Goal: Find specific page/section: Find specific page/section

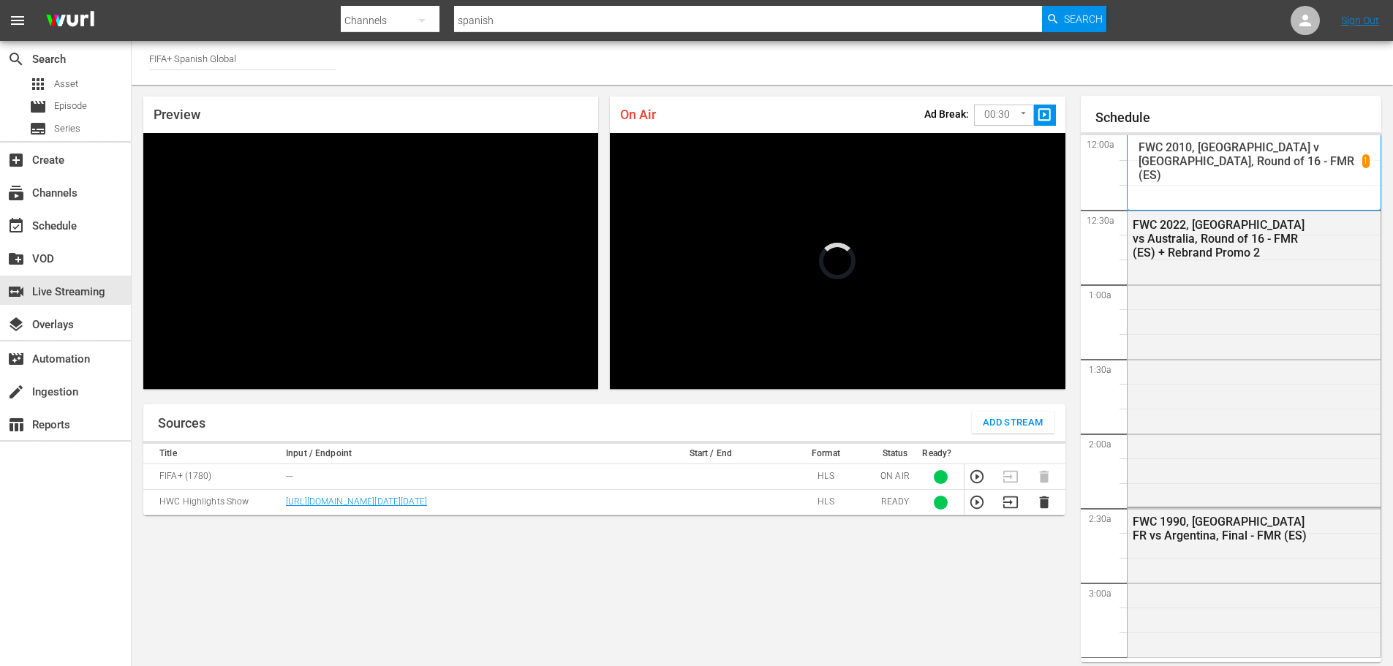
scroll to position [904, 0]
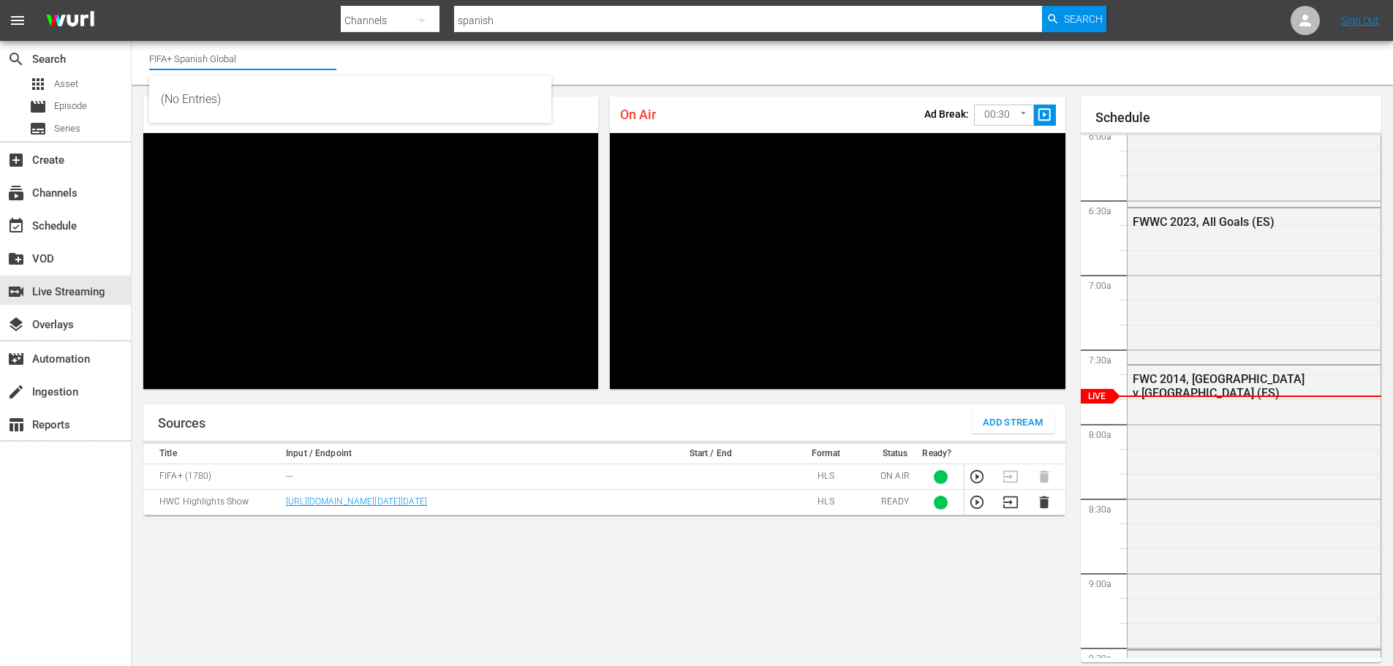
click at [295, 52] on input "FIFA+ Spanish Global" at bounding box center [242, 58] width 187 height 35
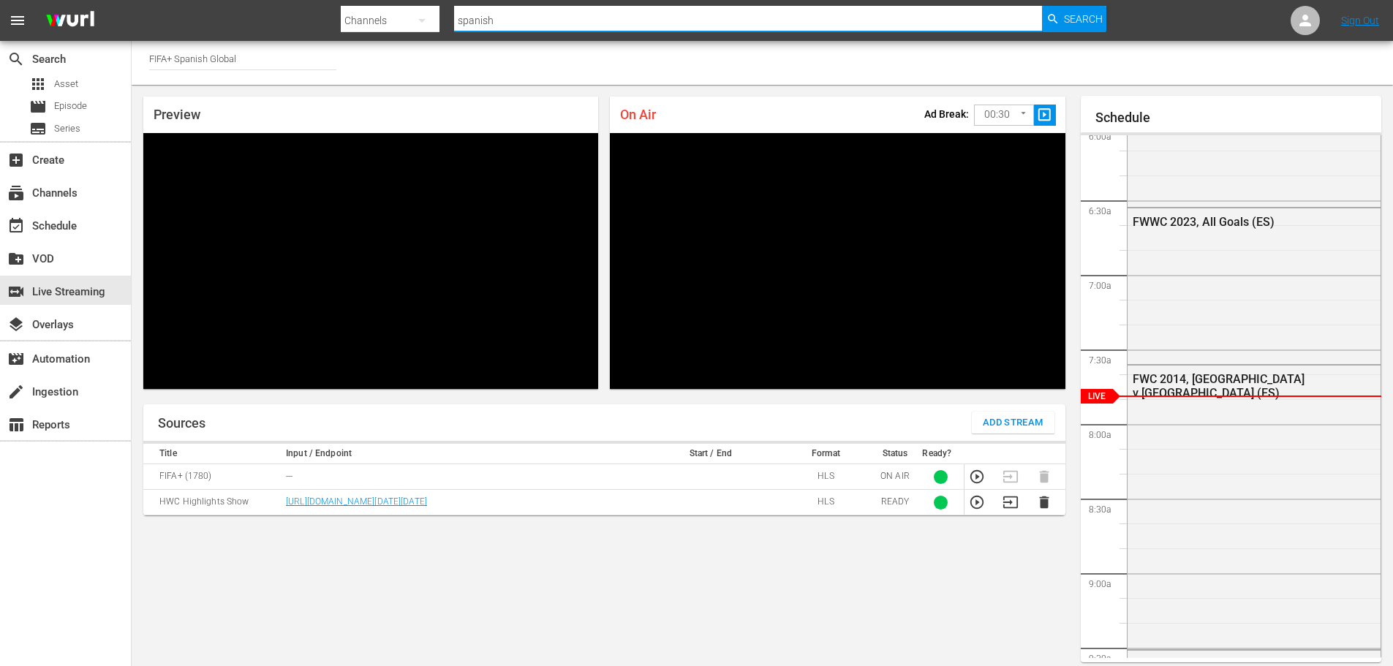
click at [505, 24] on input "spanish" at bounding box center [748, 20] width 589 height 35
drag, startPoint x: 510, startPoint y: 22, endPoint x: 445, endPoint y: 18, distance: 65.2
click at [445, 18] on div "Search By Channels Search ID, Title, Description, Keywords, or Category spanish…" at bounding box center [724, 20] width 766 height 35
type input "english"
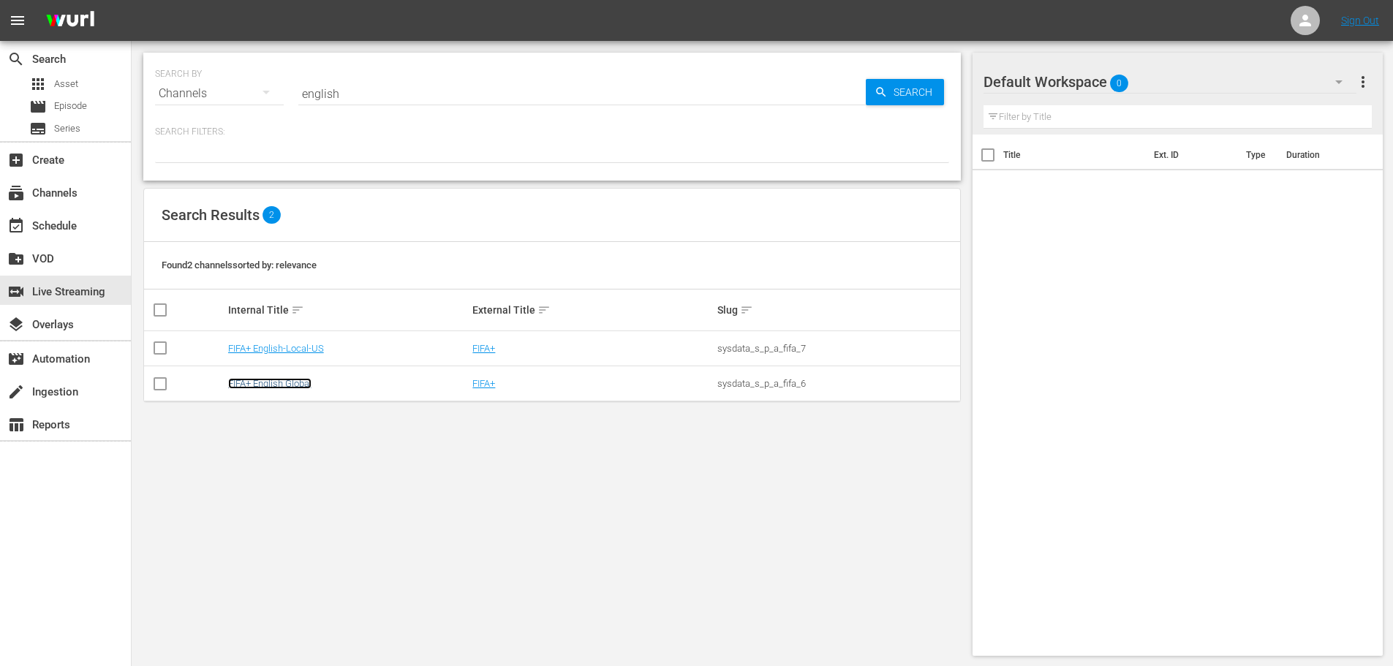
click at [282, 384] on link "FIFA+ English Global" at bounding box center [269, 383] width 83 height 11
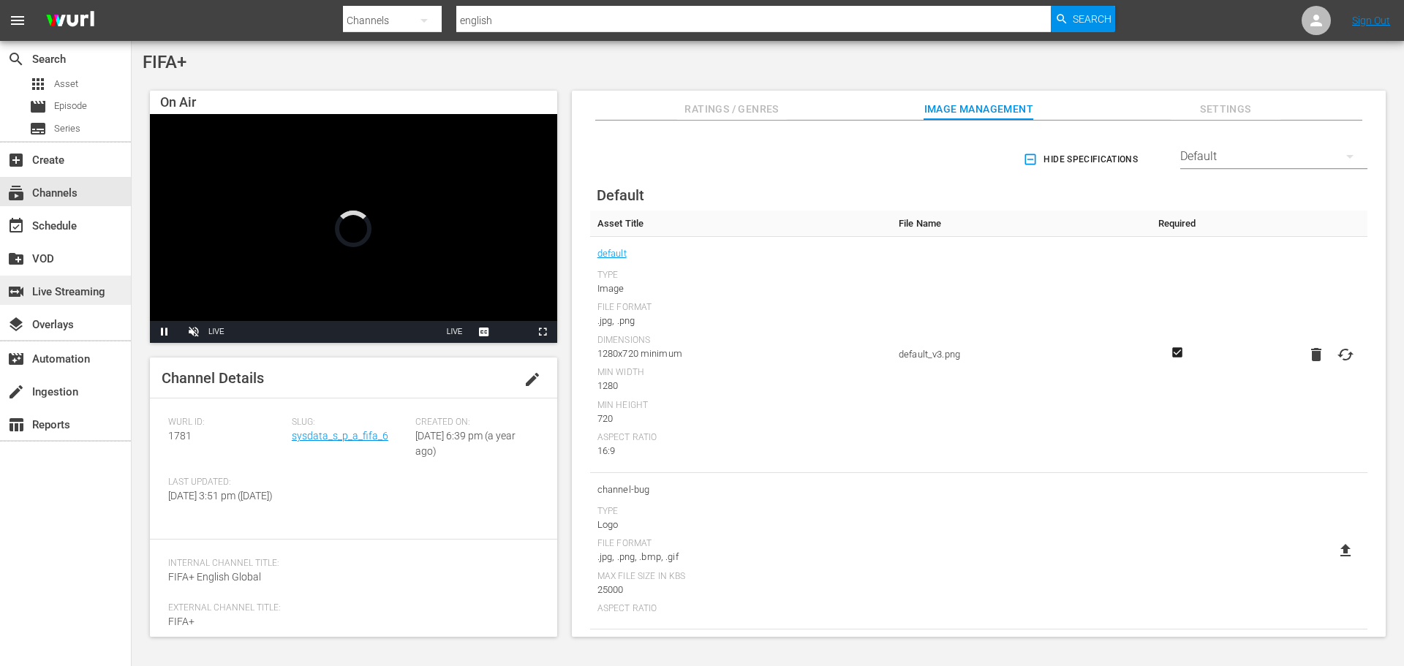
click at [47, 276] on div "switch_video Live Streaming" at bounding box center [65, 290] width 131 height 29
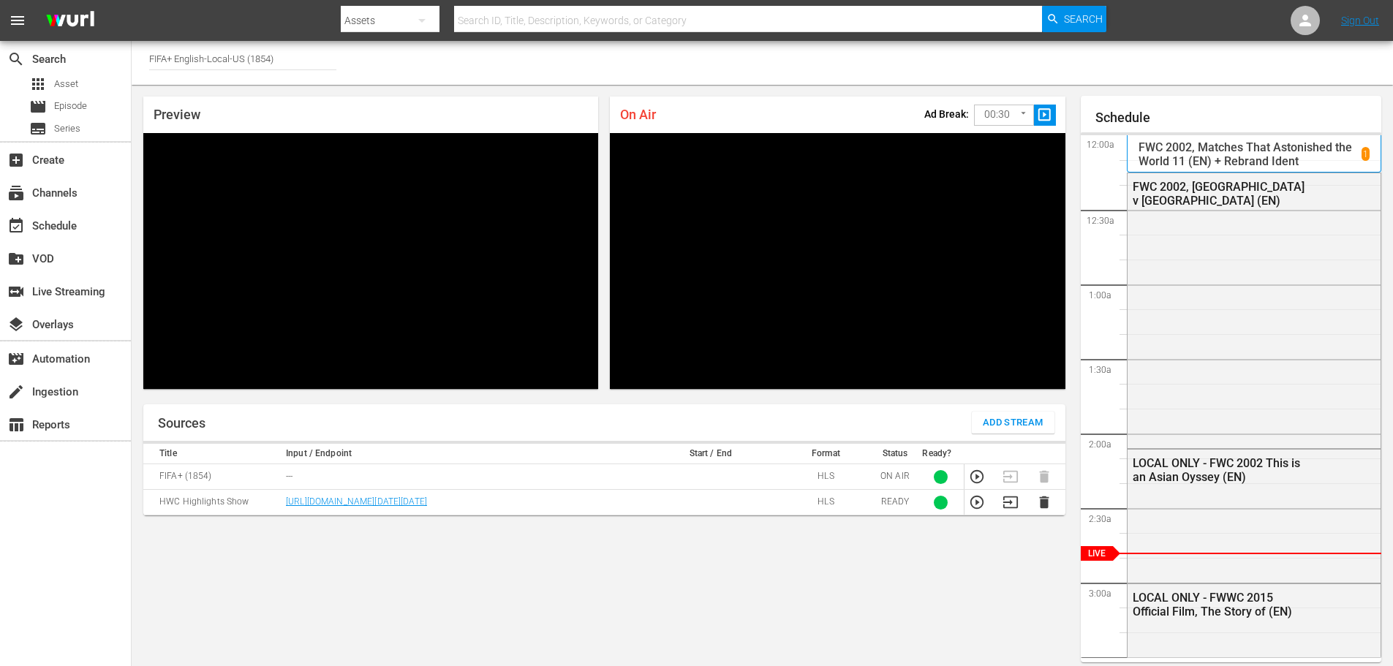
click at [476, 18] on input "text" at bounding box center [748, 20] width 589 height 35
click at [407, 23] on button "button" at bounding box center [421, 20] width 35 height 35
click at [387, 61] on div "Channels" at bounding box center [387, 61] width 58 height 23
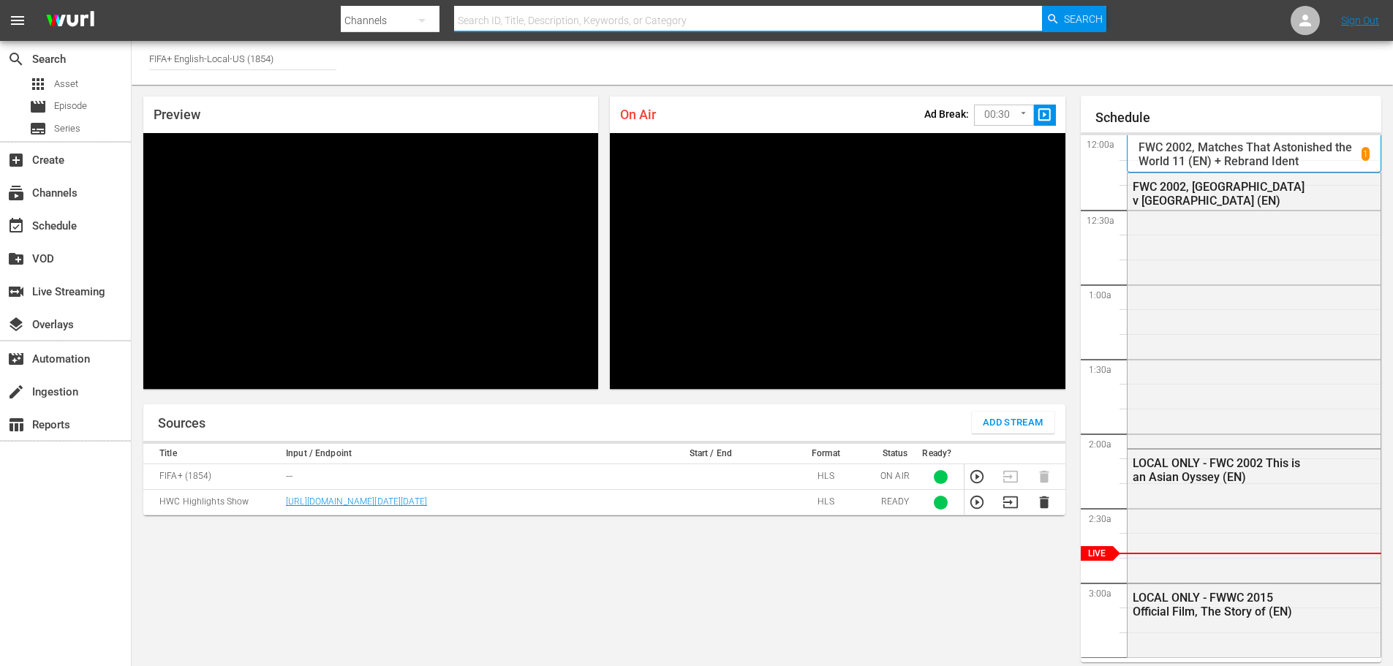
click at [548, 20] on input "text" at bounding box center [748, 20] width 589 height 35
type input "italian"
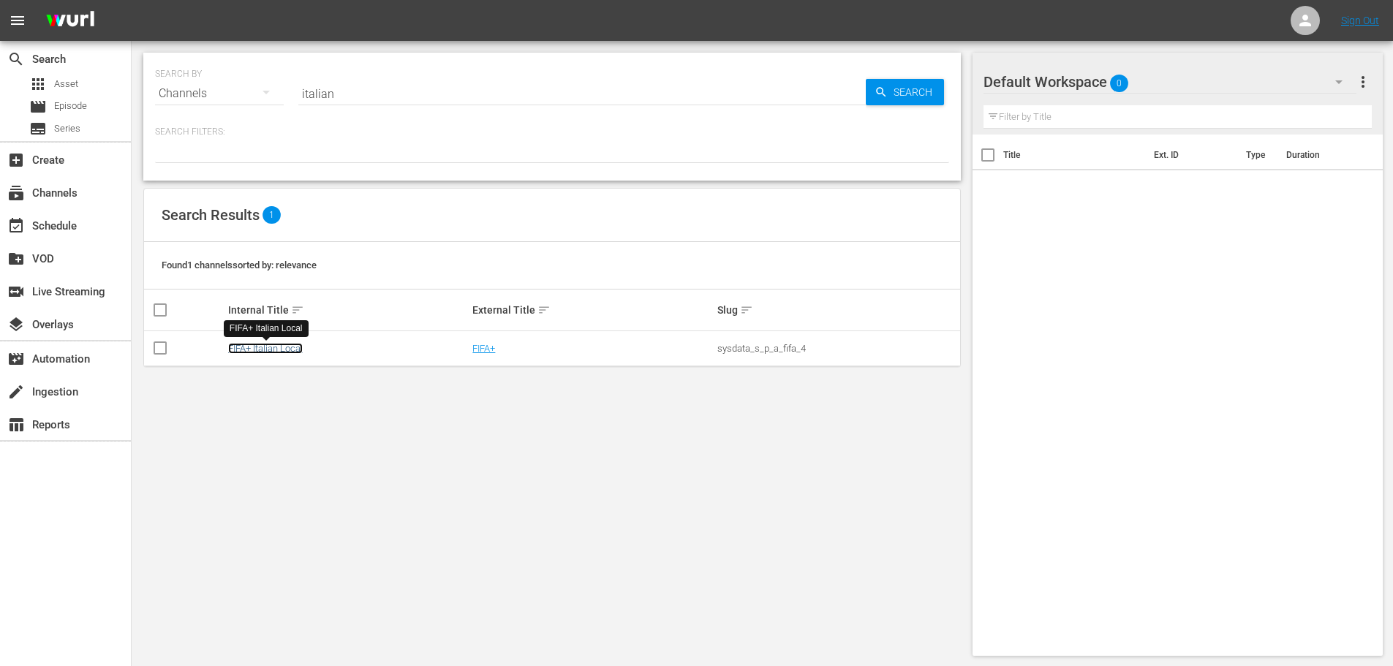
click at [280, 351] on link "FIFA+ Italian Local" at bounding box center [265, 348] width 75 height 11
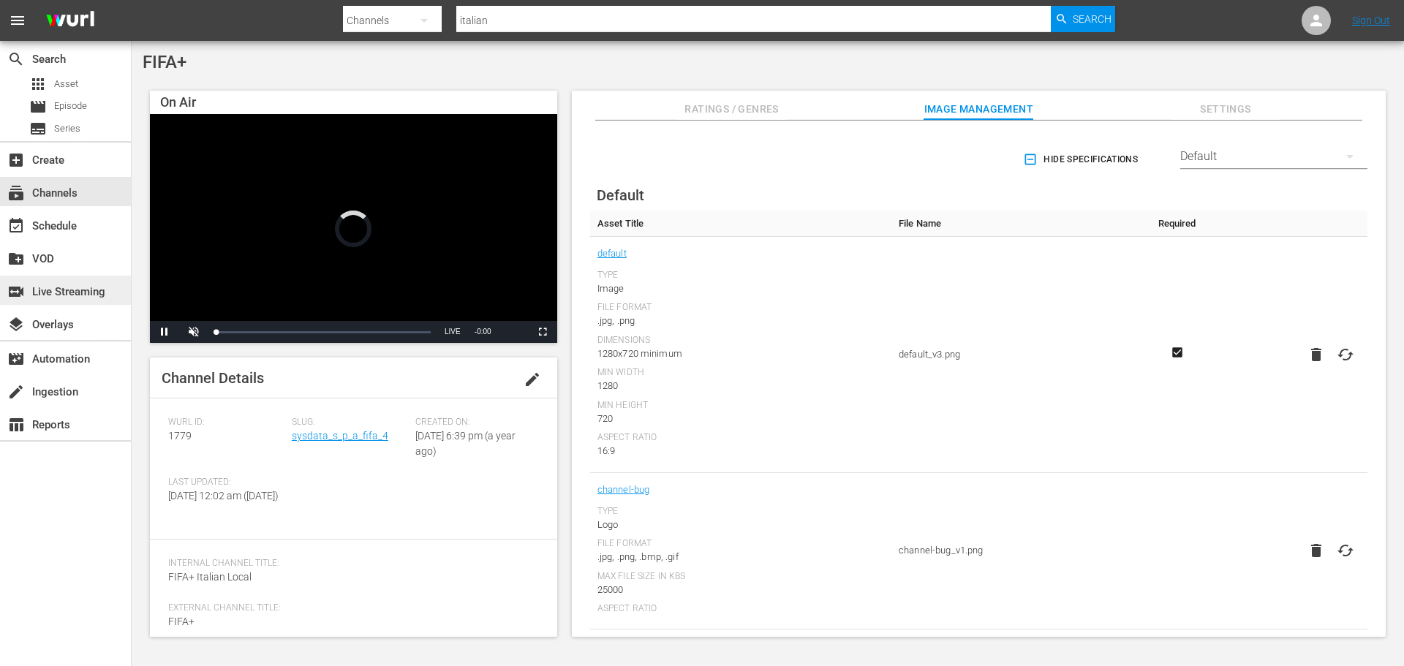
click at [82, 296] on div "switch_video Live Streaming" at bounding box center [41, 289] width 82 height 13
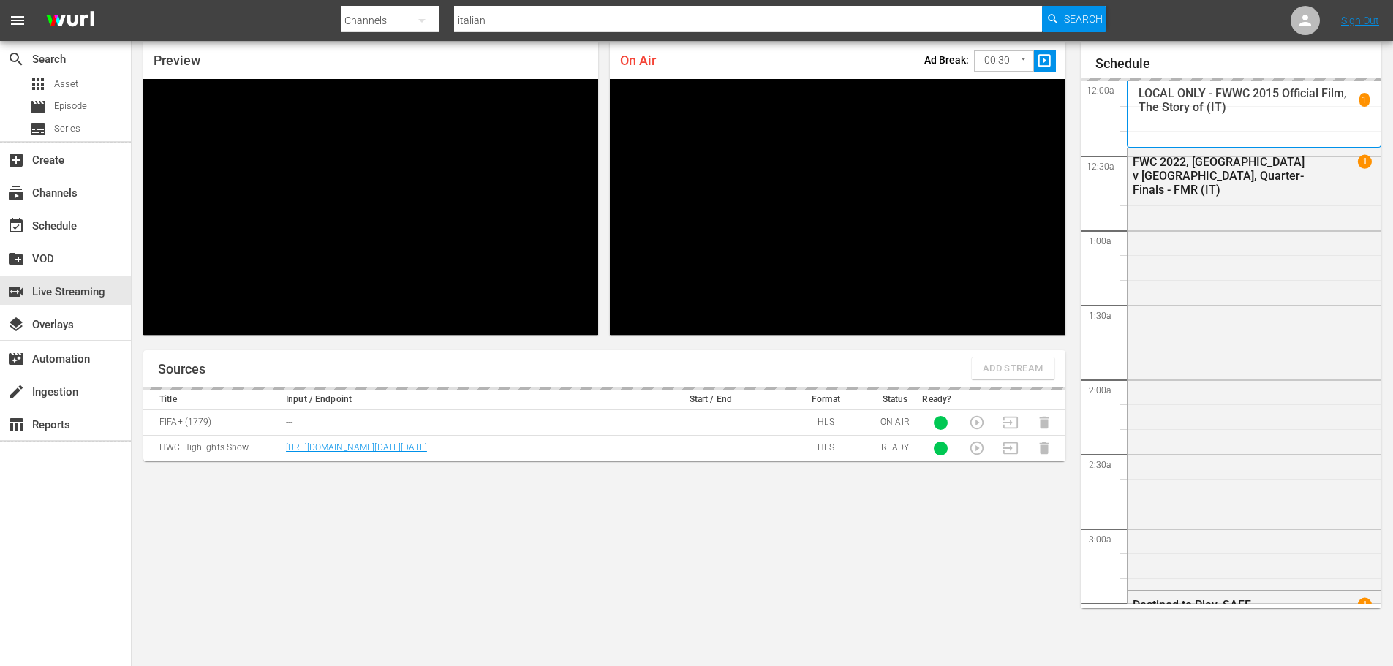
scroll to position [1203, 0]
